Goal: Transaction & Acquisition: Purchase product/service

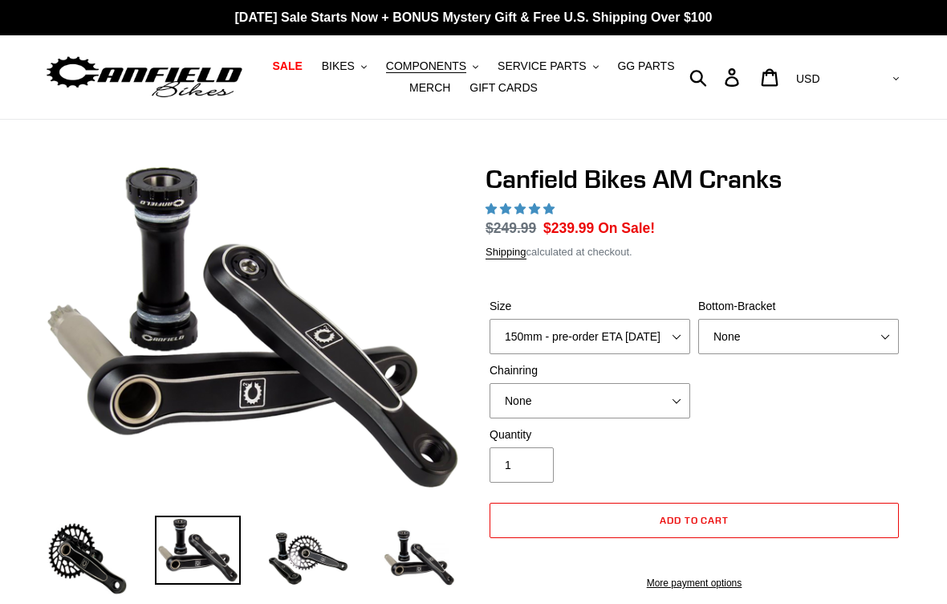
select select "highest-rating"
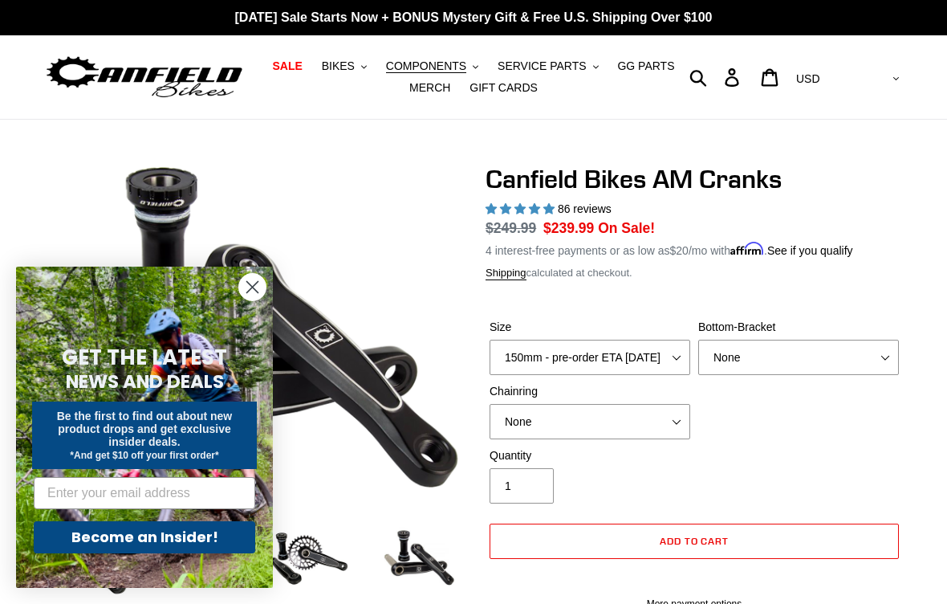
click at [260, 284] on circle "Close dialog" at bounding box center [252, 287] width 26 height 26
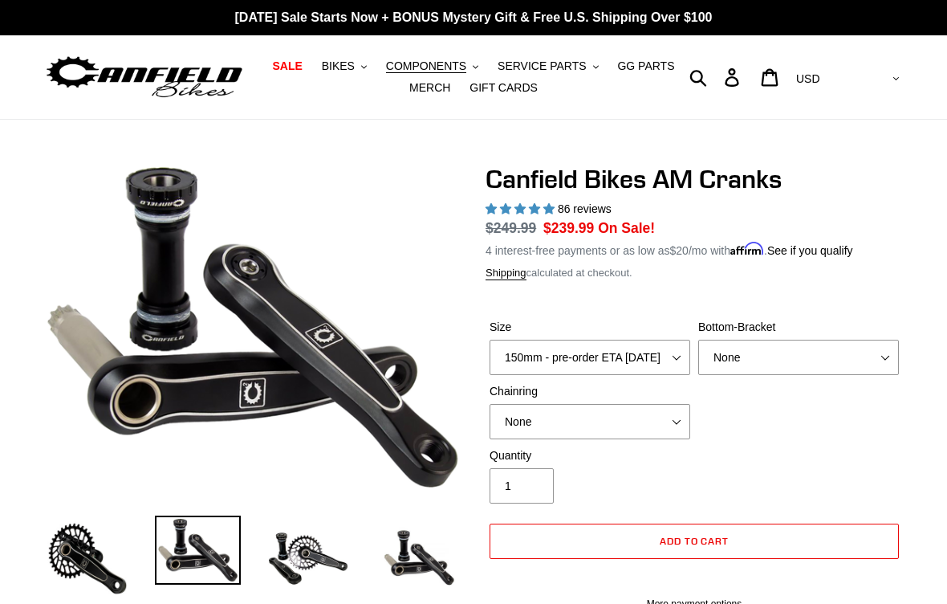
click at [288, 58] on link "SALE" at bounding box center [287, 66] width 46 height 22
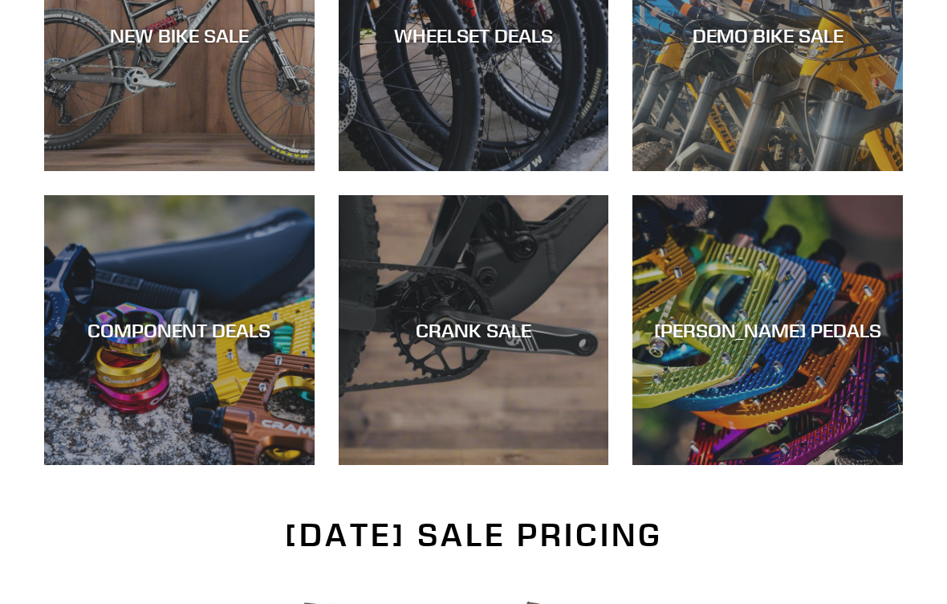
scroll to position [582, 0]
click at [458, 324] on div "CRANK SALE" at bounding box center [474, 330] width 271 height 23
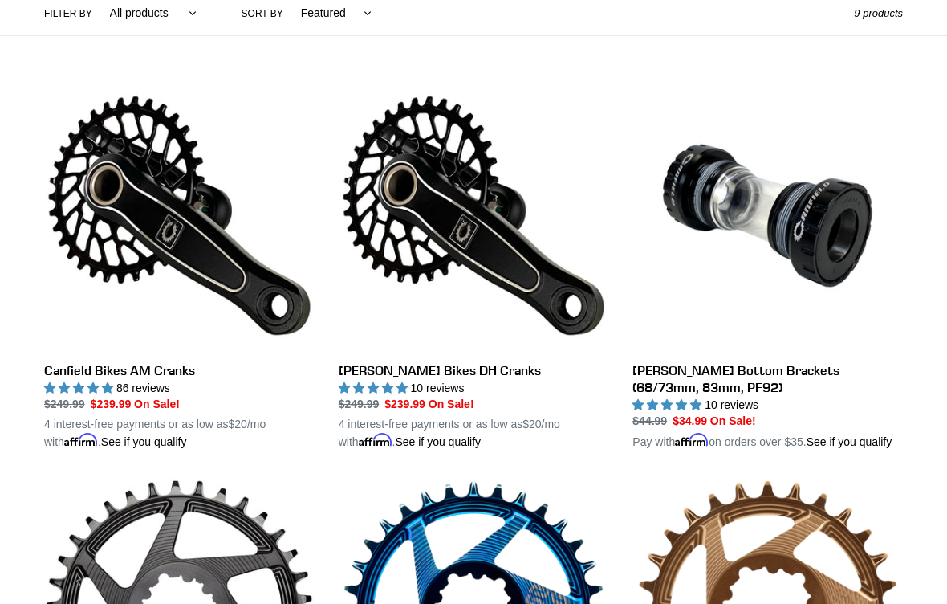
scroll to position [398, 0]
click at [106, 214] on link "Canfield Bikes AM Cranks" at bounding box center [179, 265] width 271 height 370
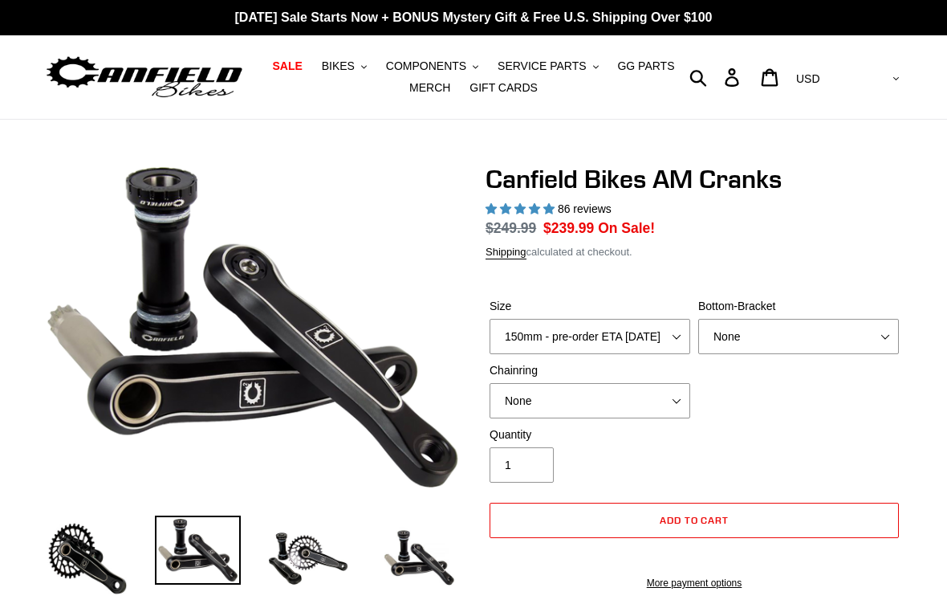
select select "highest-rating"
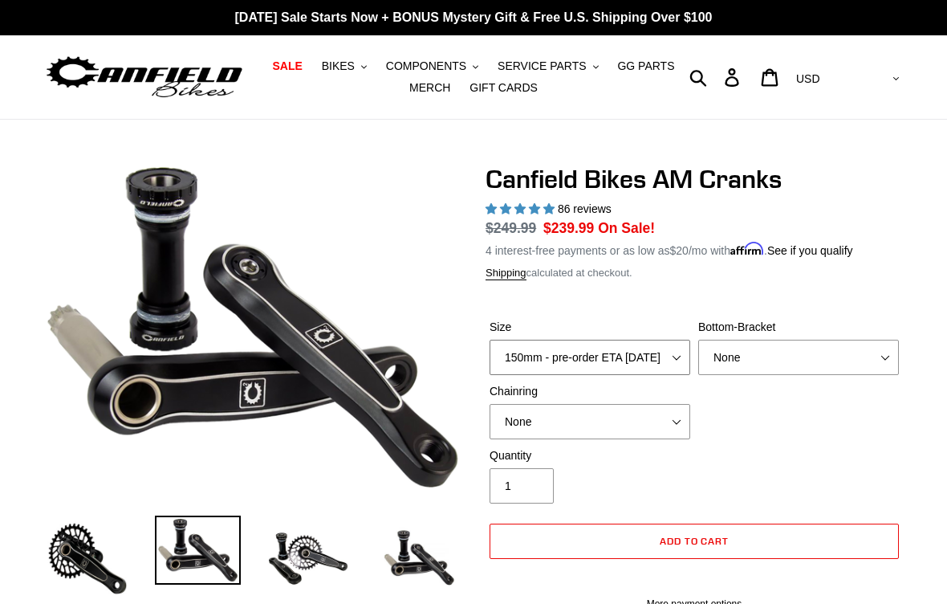
click at [511, 356] on select "150mm - pre-order ETA 9/30/25 155mm - pre-order ETA 9/30/25 160mm - pre-order E…" at bounding box center [590, 357] width 201 height 35
select select "165mm - pre-order ETA 9/30/25"
click at [395, 67] on span "COMPONENTS" at bounding box center [426, 66] width 80 height 14
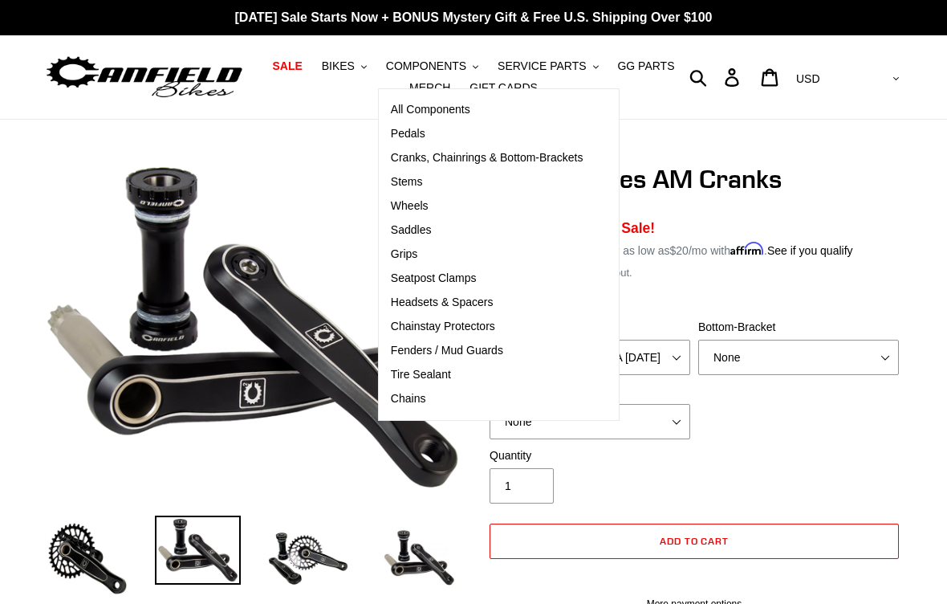
click at [452, 157] on span "Cranks, Chainrings & Bottom-Brackets" at bounding box center [487, 158] width 193 height 14
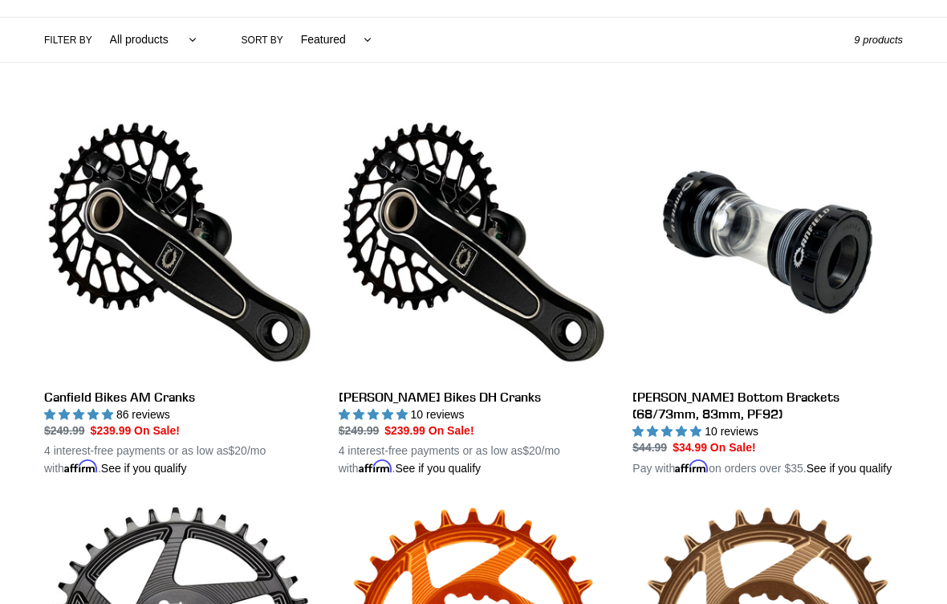
scroll to position [369, 0]
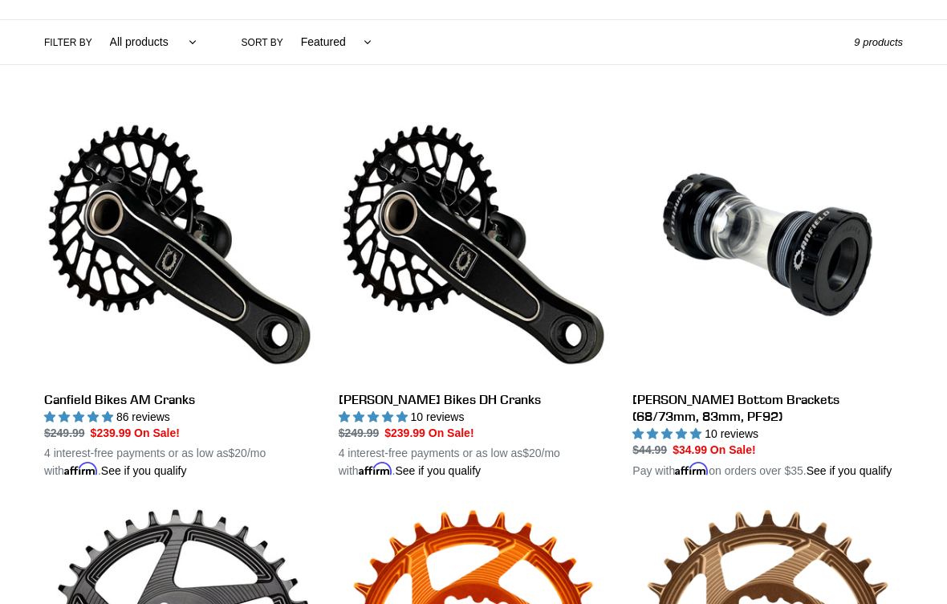
click at [96, 258] on link "Canfield Bikes AM Cranks" at bounding box center [179, 294] width 271 height 370
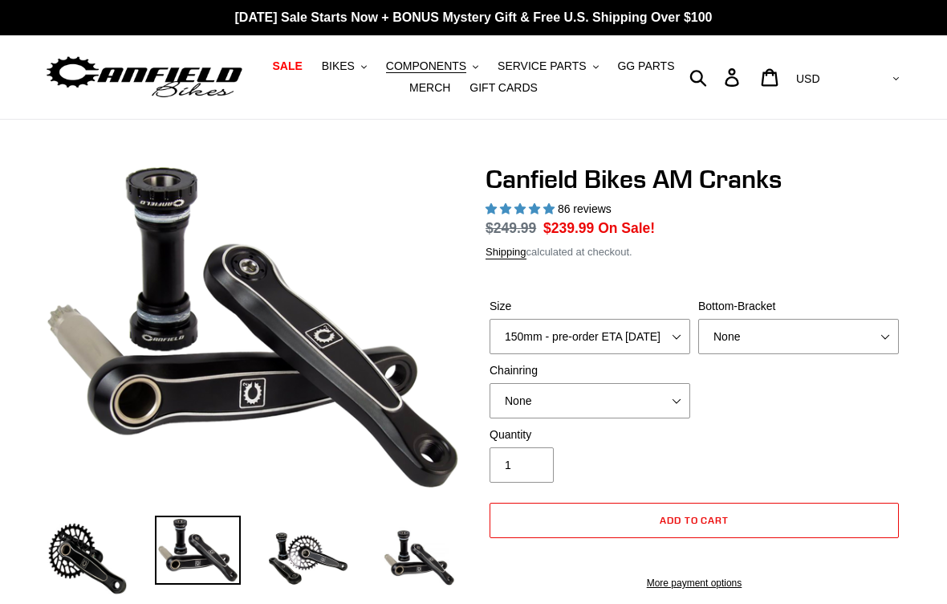
select select "highest-rating"
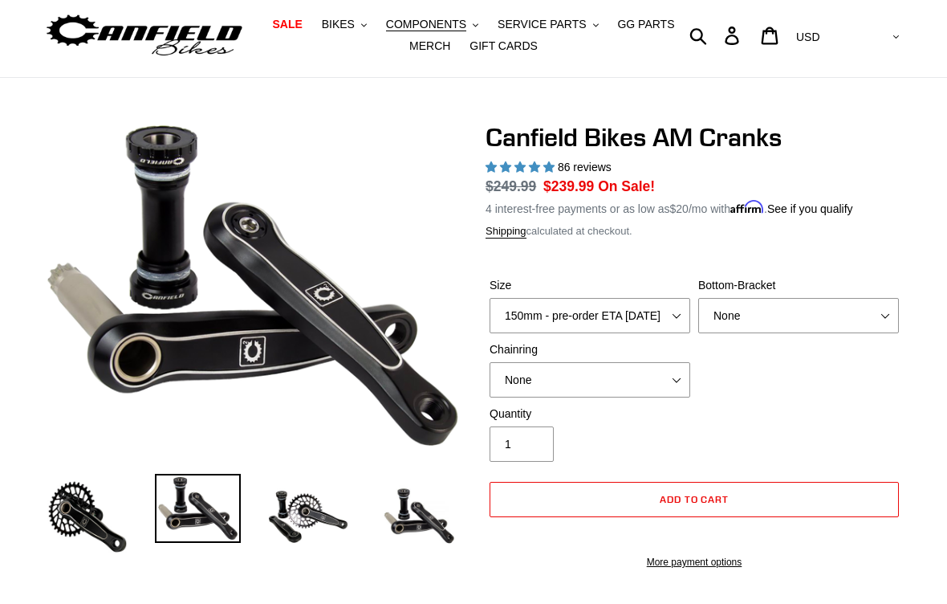
scroll to position [43, 0]
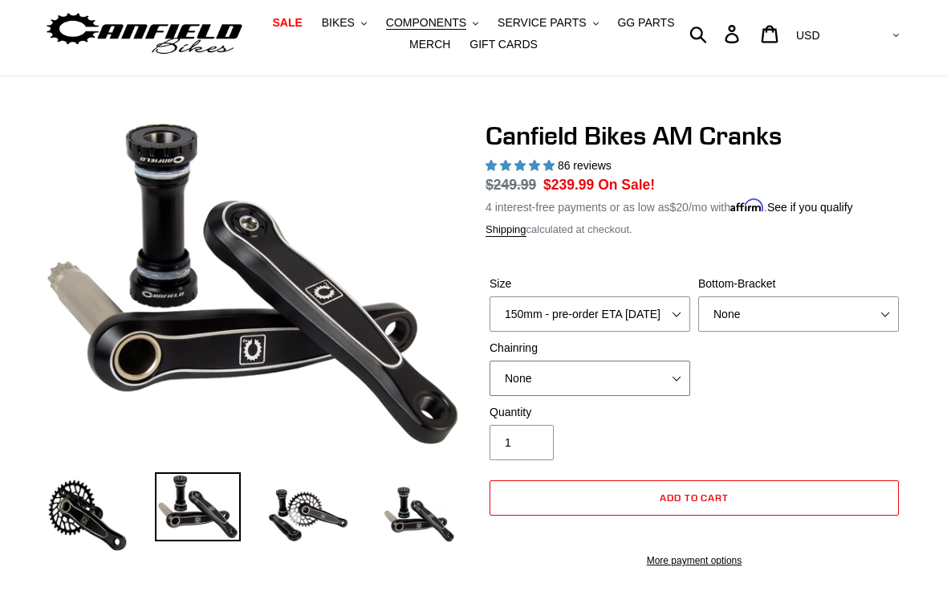
click at [515, 381] on select "None 30t Round (Boost 148) 30t Oval (Boost 148) 32t Round (Boost 148) 32t Oval …" at bounding box center [590, 378] width 201 height 35
select select "32t Round (Boost 148)"
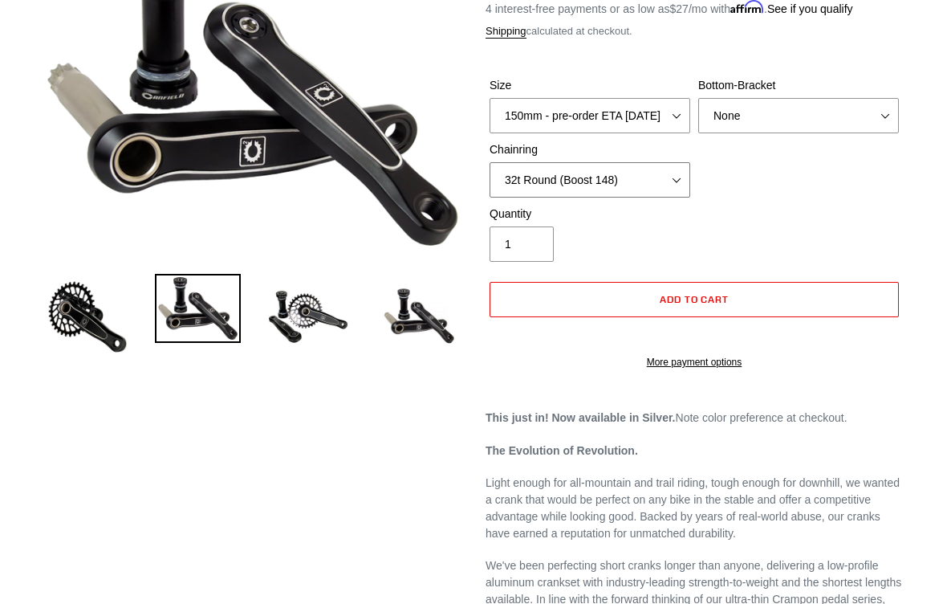
scroll to position [238, 0]
